Goal: Task Accomplishment & Management: Use online tool/utility

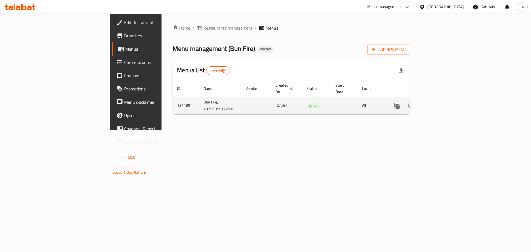
click at [440, 103] on icon "enhanced table" at bounding box center [437, 105] width 5 height 5
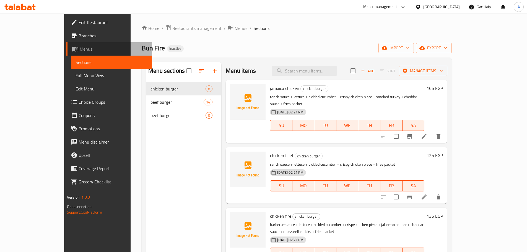
click at [80, 47] on span "Menus" at bounding box center [114, 49] width 68 height 7
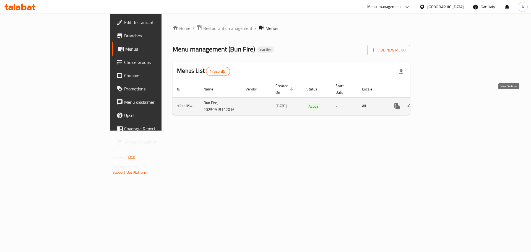
click at [441, 103] on icon "enhanced table" at bounding box center [437, 106] width 7 height 7
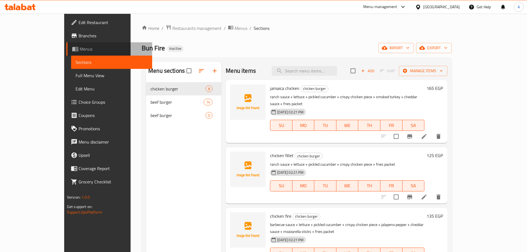
click at [66, 55] on link "Menus" at bounding box center [109, 48] width 86 height 13
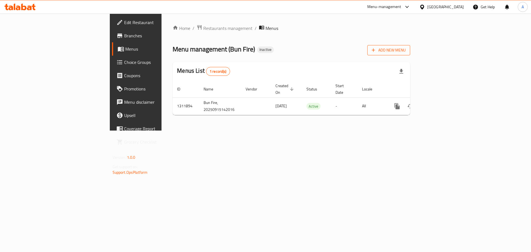
click at [410, 51] on button "Add New Menu" at bounding box center [389, 50] width 43 height 10
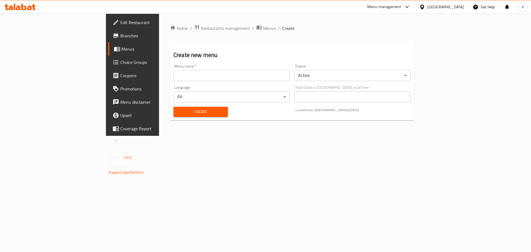
click at [174, 73] on input "text" at bounding box center [232, 75] width 117 height 11
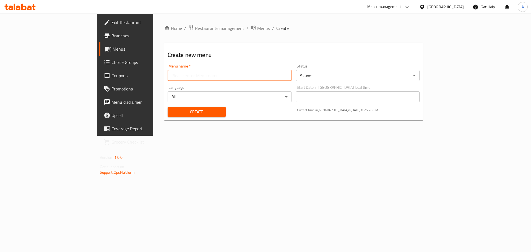
type input "New"
click at [172, 112] on span "Create" at bounding box center [196, 111] width 49 height 7
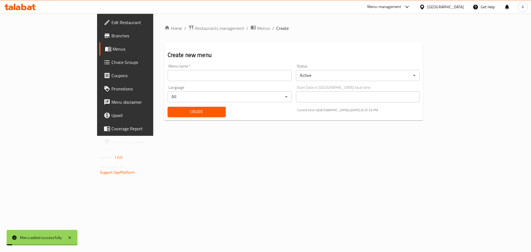
click at [112, 39] on span "Branches" at bounding box center [147, 35] width 70 height 7
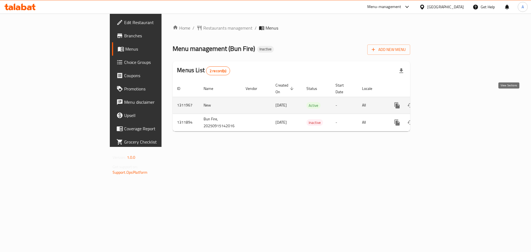
click at [440, 103] on icon "enhanced table" at bounding box center [437, 105] width 5 height 5
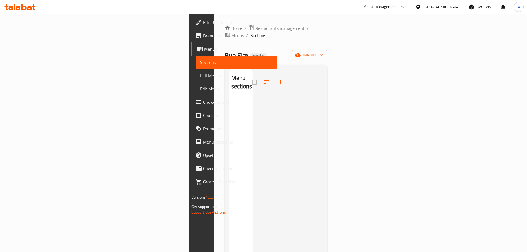
click at [328, 50] on div "Bun Fire Inactive import" at bounding box center [276, 55] width 103 height 10
click at [327, 50] on button "import" at bounding box center [309, 55] width 35 height 10
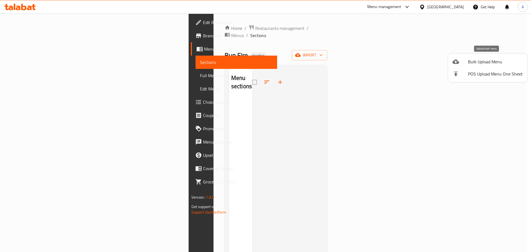
click at [465, 59] on div at bounding box center [460, 61] width 15 height 7
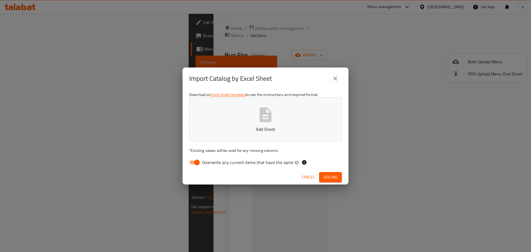
drag, startPoint x: 203, startPoint y: 156, endPoint x: 200, endPoint y: 162, distance: 6.1
click at [202, 158] on div "Download an Excel sheet template to see the instructions and required format. A…" at bounding box center [266, 130] width 166 height 80
click at [200, 162] on input "Overwrite any current items that have the same ID." at bounding box center [197, 162] width 32 height 11
checkbox input "false"
click at [331, 177] on span "Upload" at bounding box center [331, 177] width 14 height 7
